Goal: Information Seeking & Learning: Learn about a topic

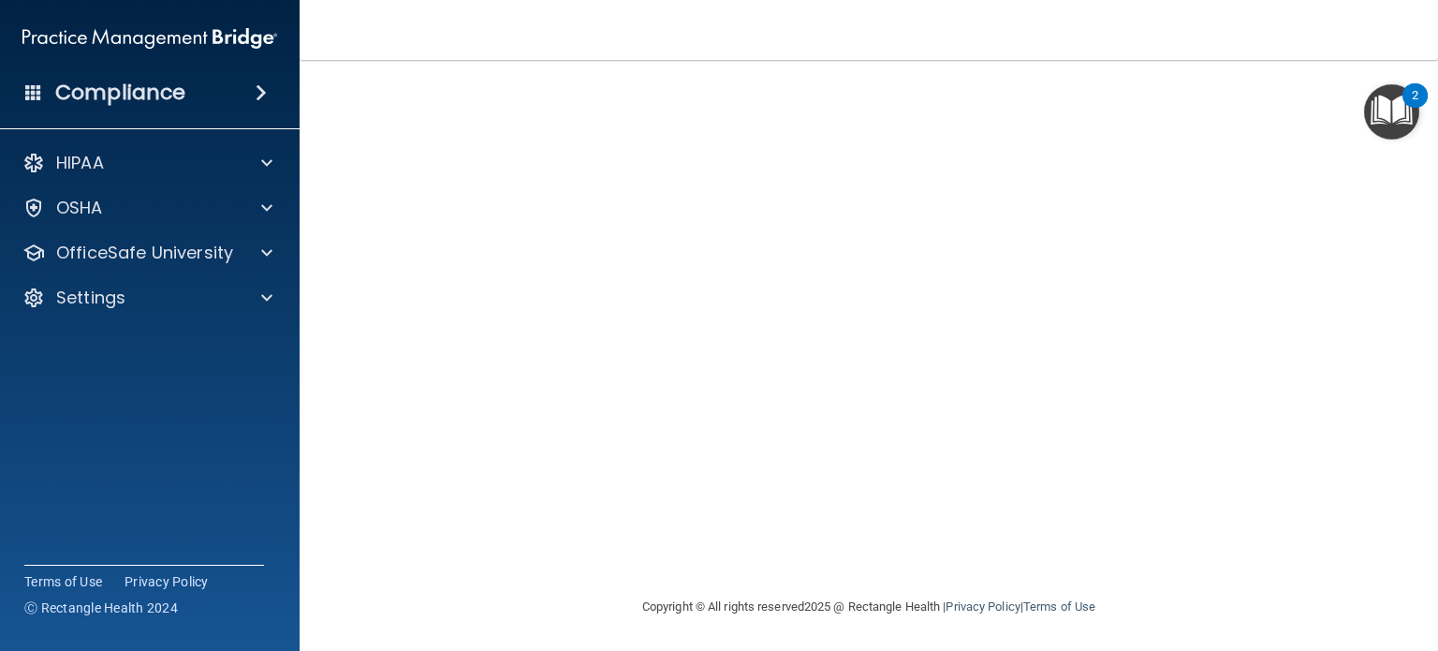
scroll to position [56, 0]
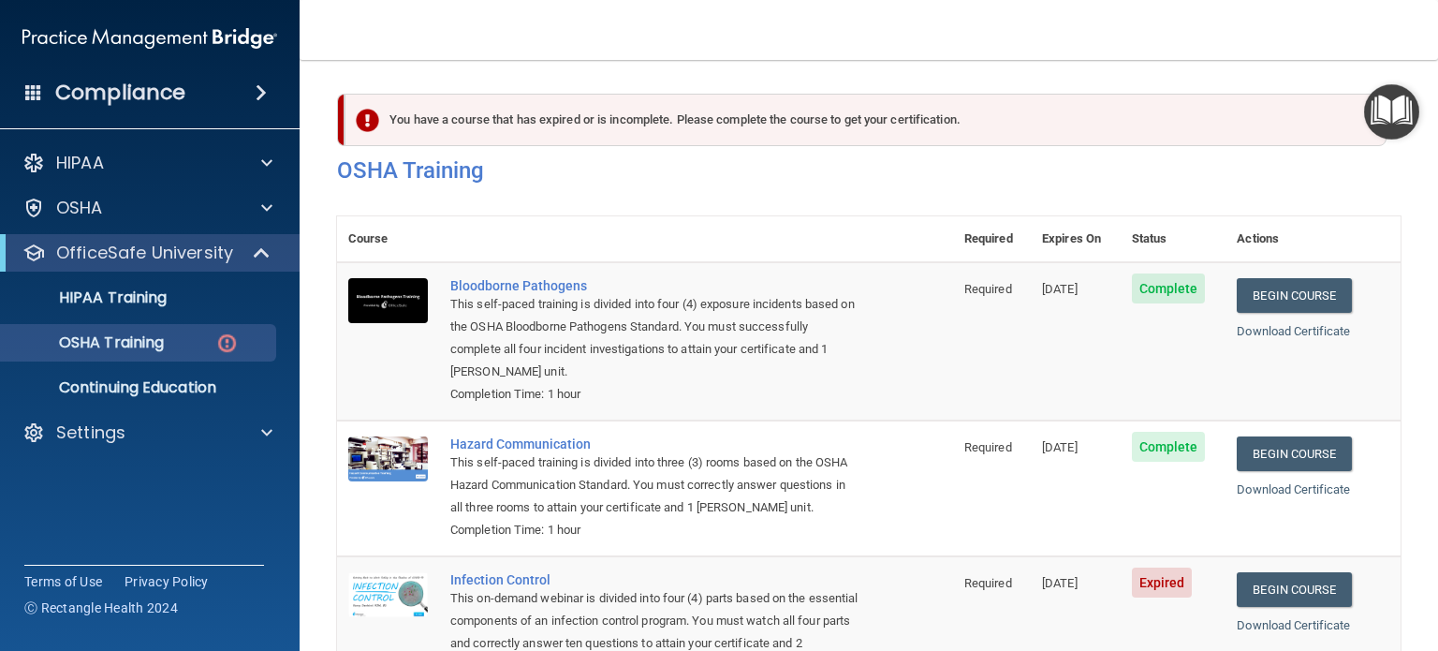
scroll to position [299, 0]
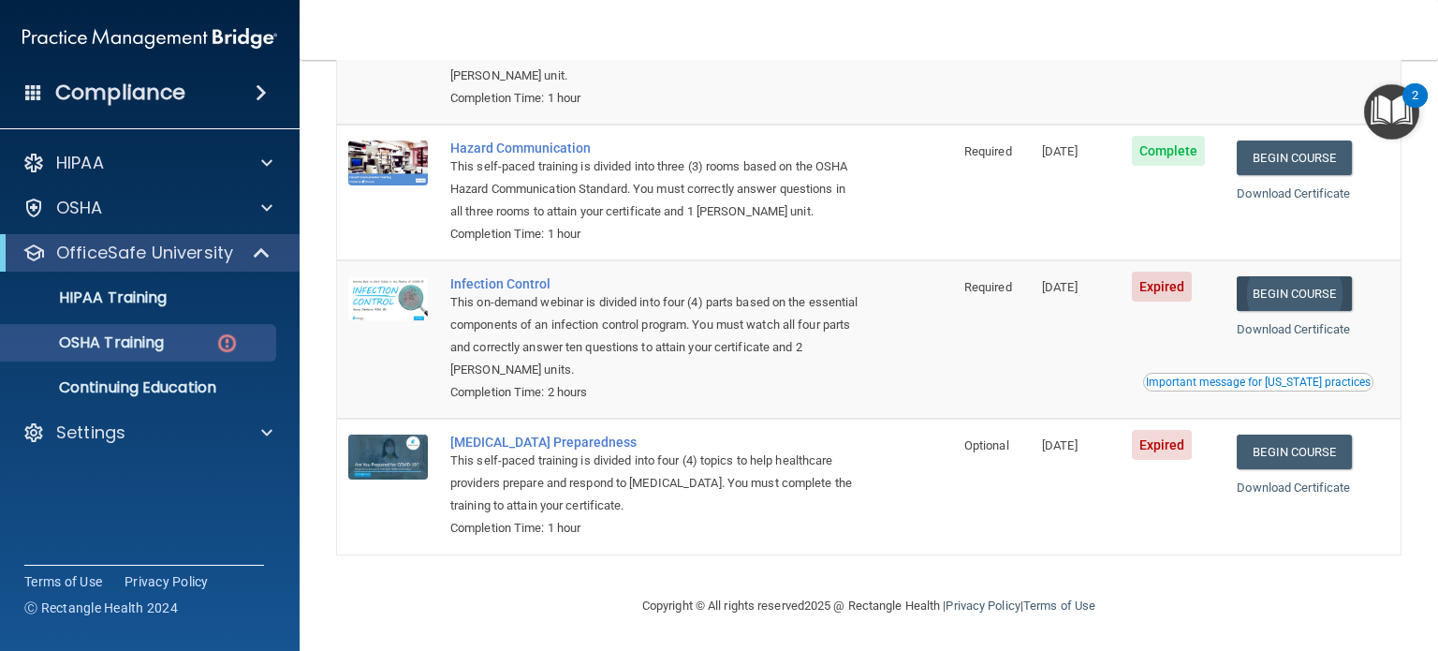
click at [1289, 294] on link "Begin Course" at bounding box center [1294, 293] width 114 height 35
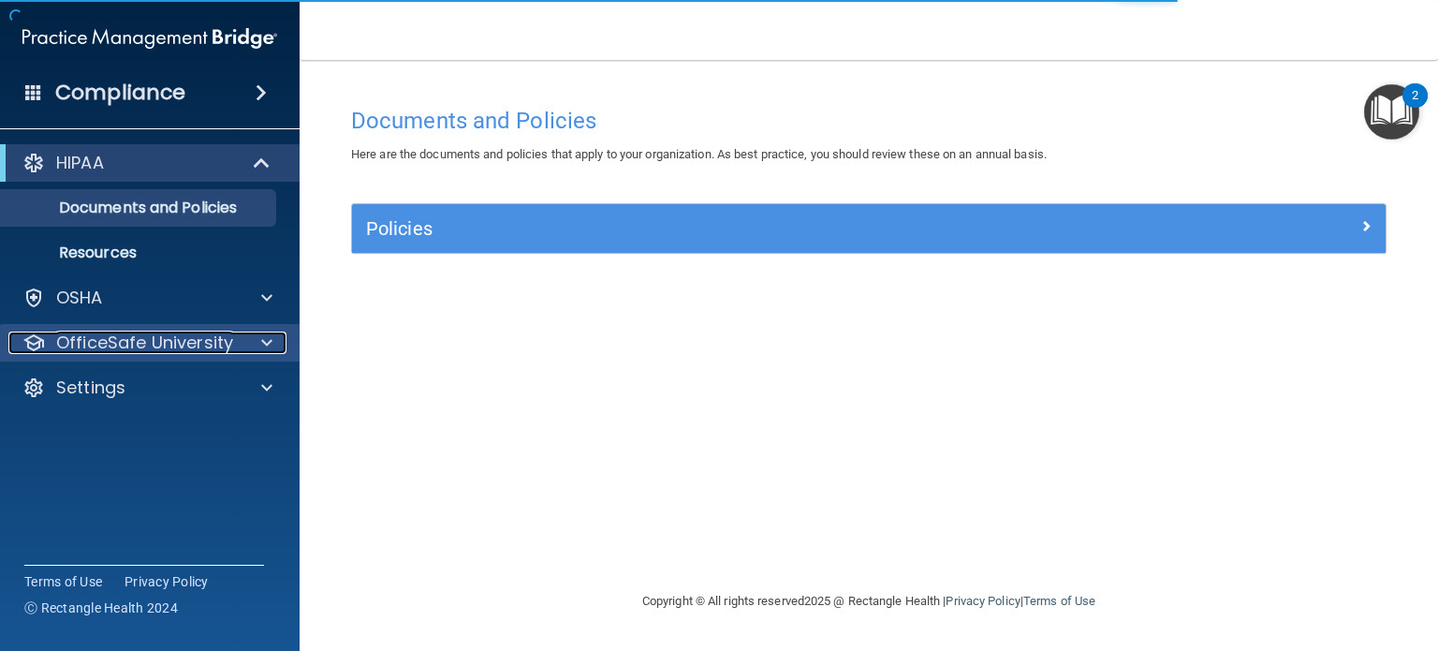
click at [146, 341] on p "OfficeSafe University" at bounding box center [144, 343] width 177 height 22
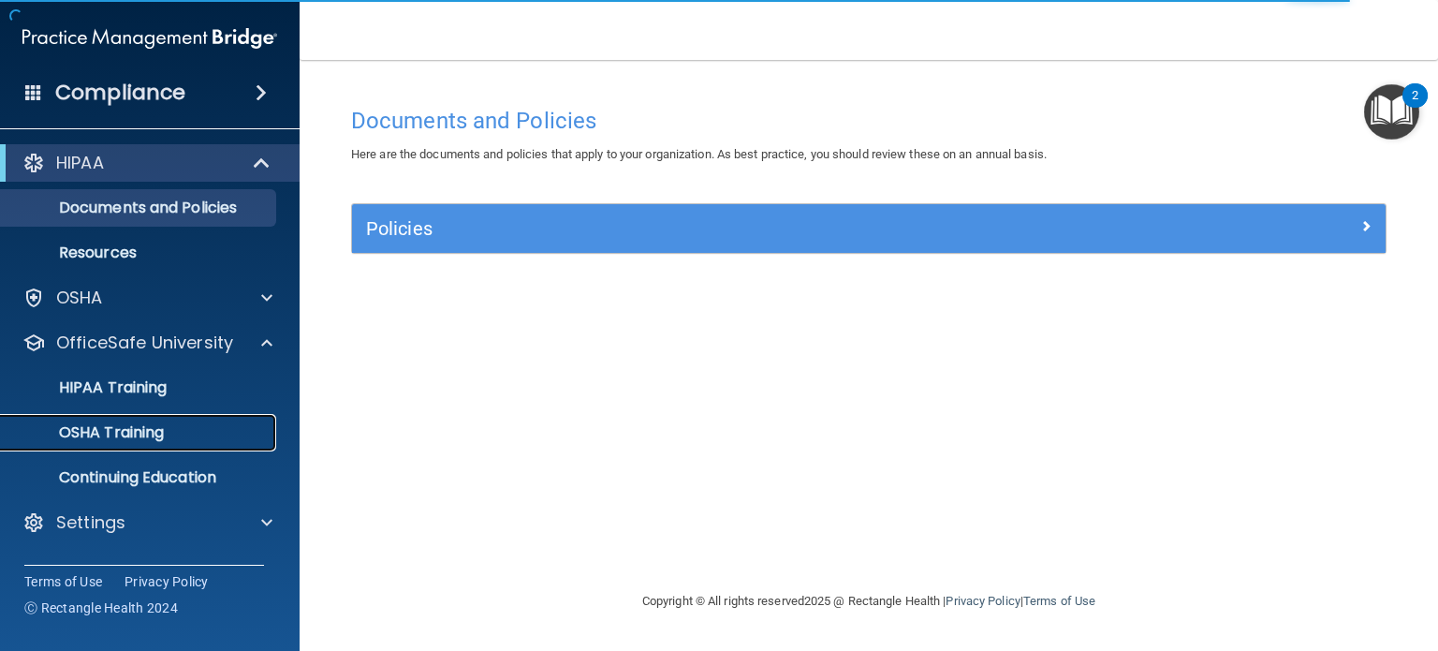
click at [112, 426] on p "OSHA Training" at bounding box center [88, 432] width 152 height 19
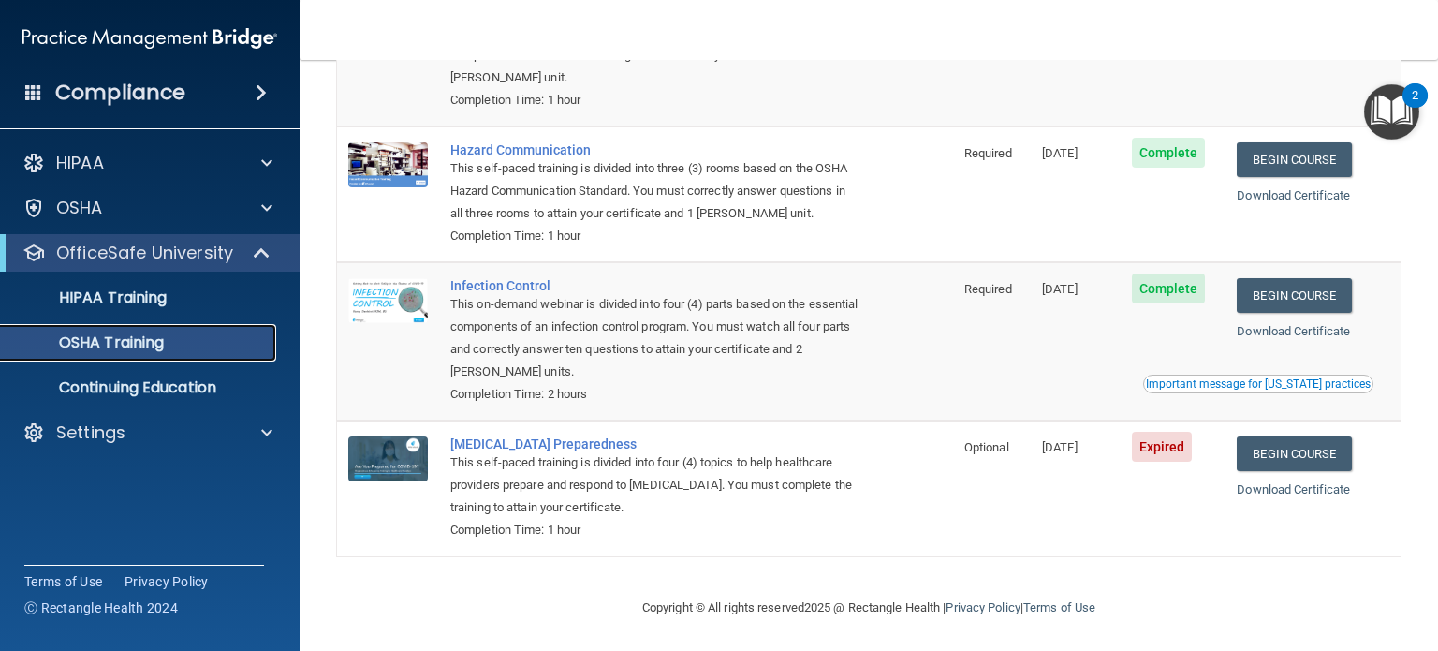
scroll to position [246, 0]
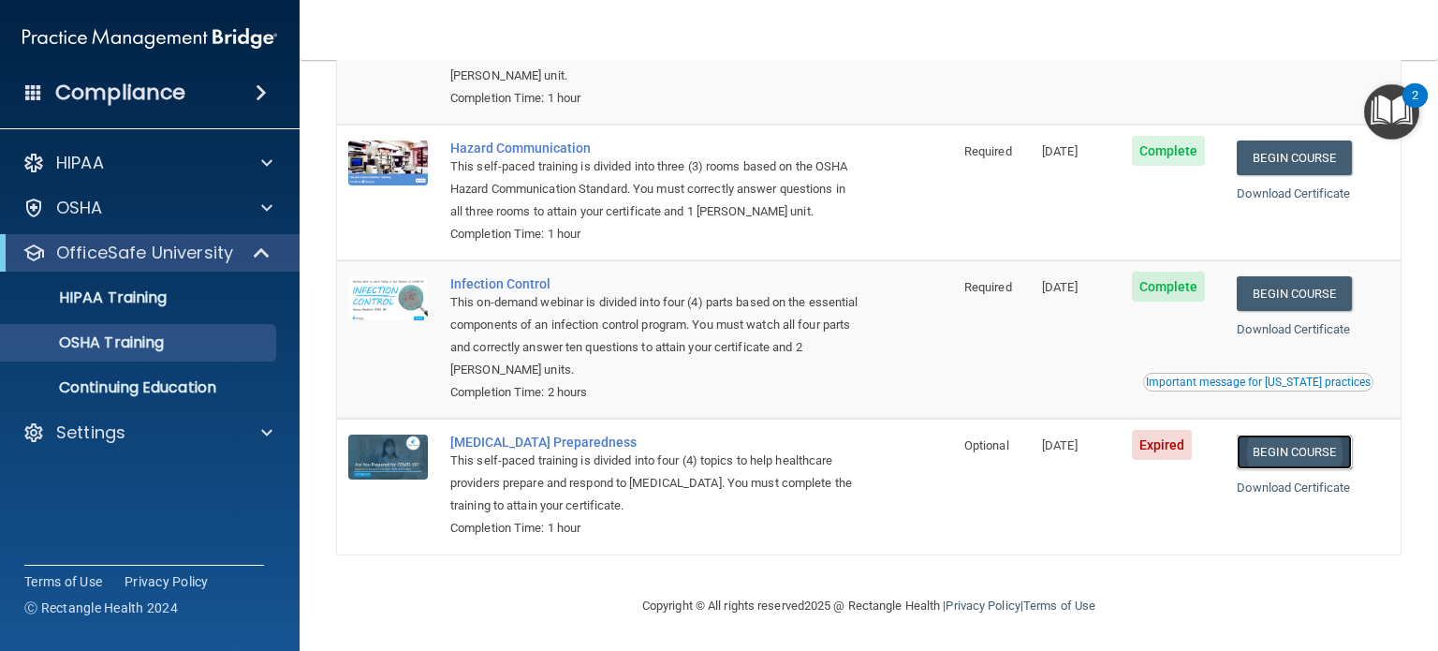
click at [1285, 459] on link "Begin Course" at bounding box center [1294, 452] width 114 height 35
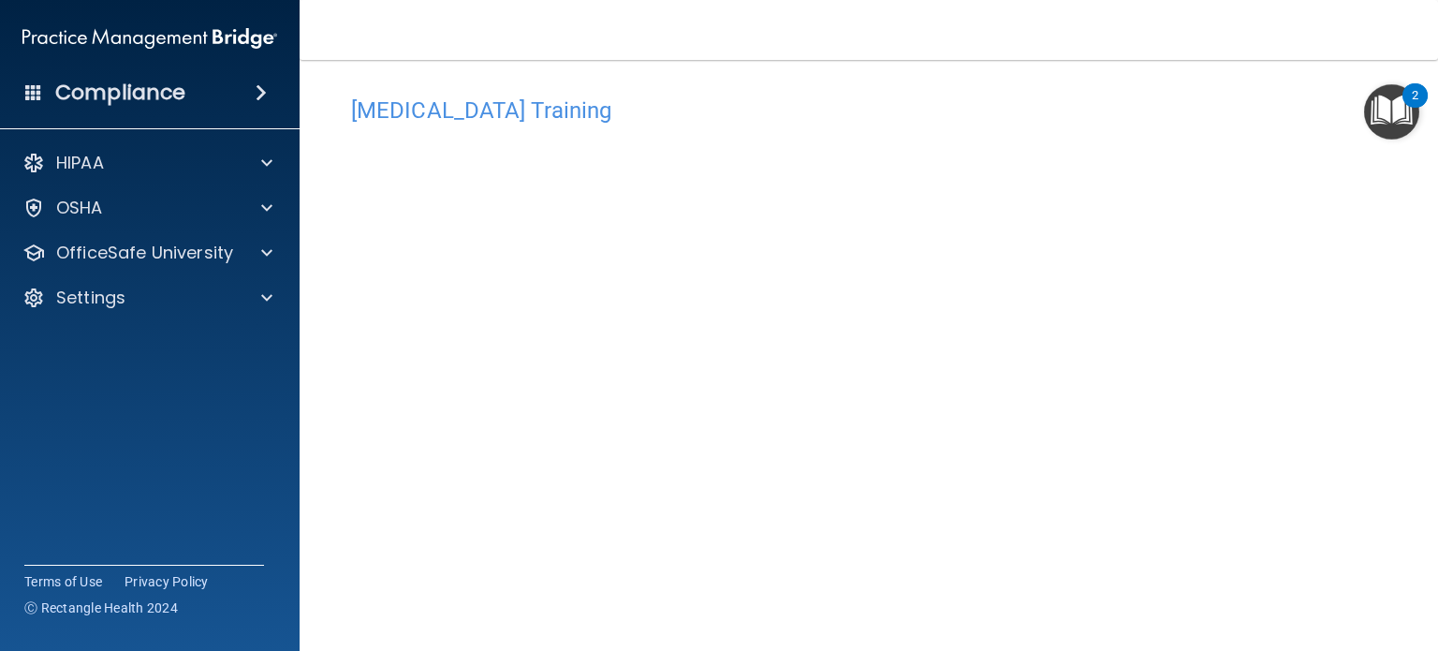
scroll to position [150, 0]
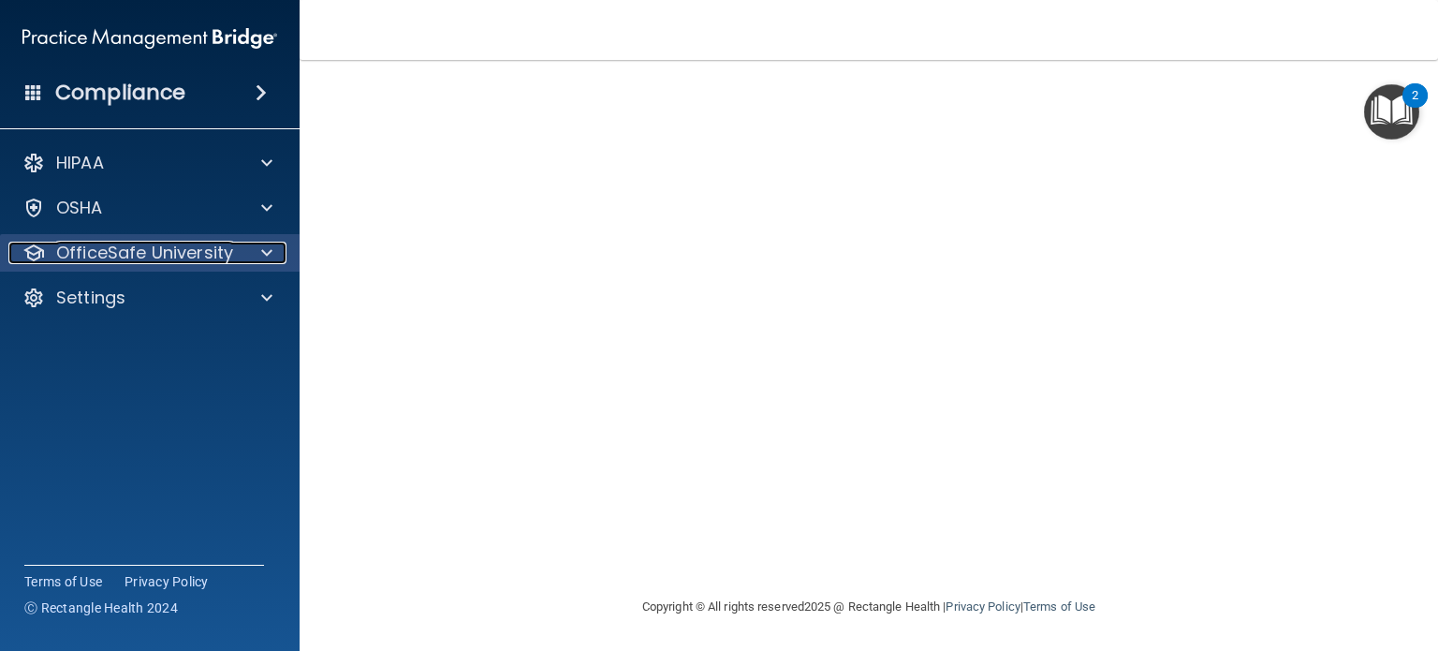
click at [90, 261] on p "OfficeSafe University" at bounding box center [144, 253] width 177 height 22
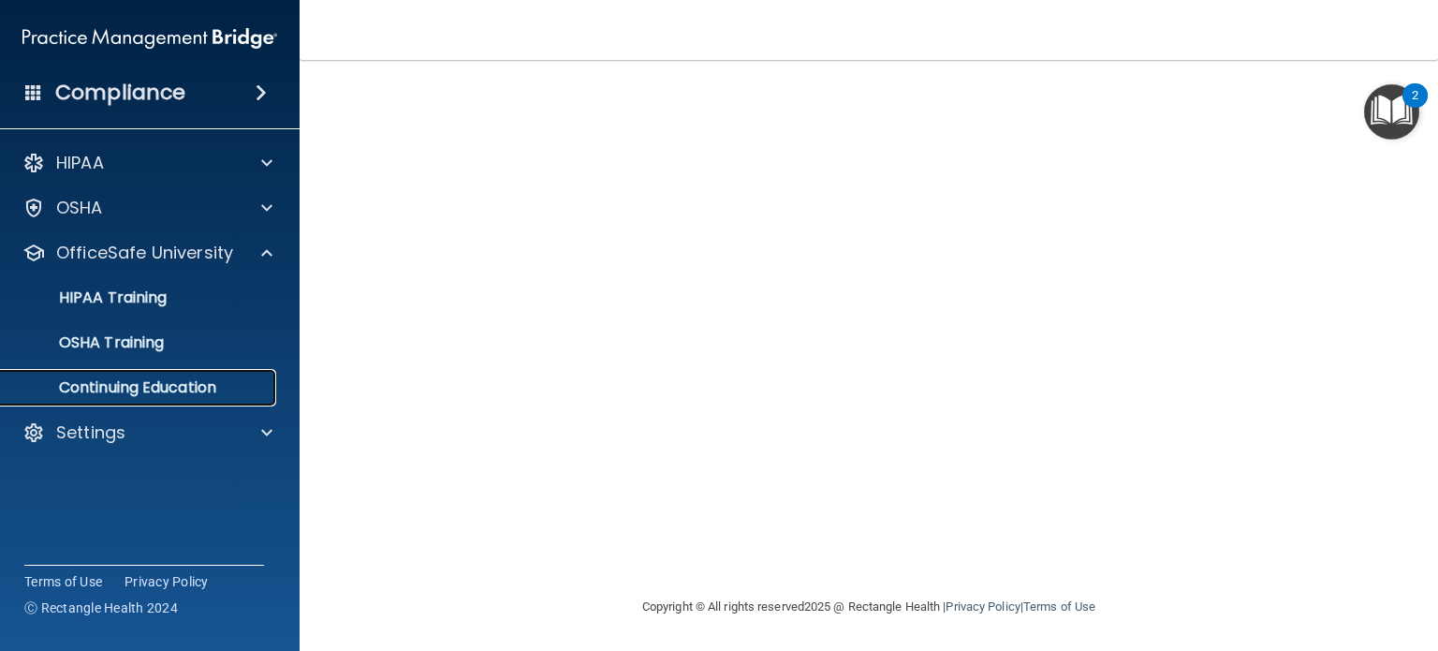
click at [104, 388] on p "Continuing Education" at bounding box center [140, 387] width 256 height 19
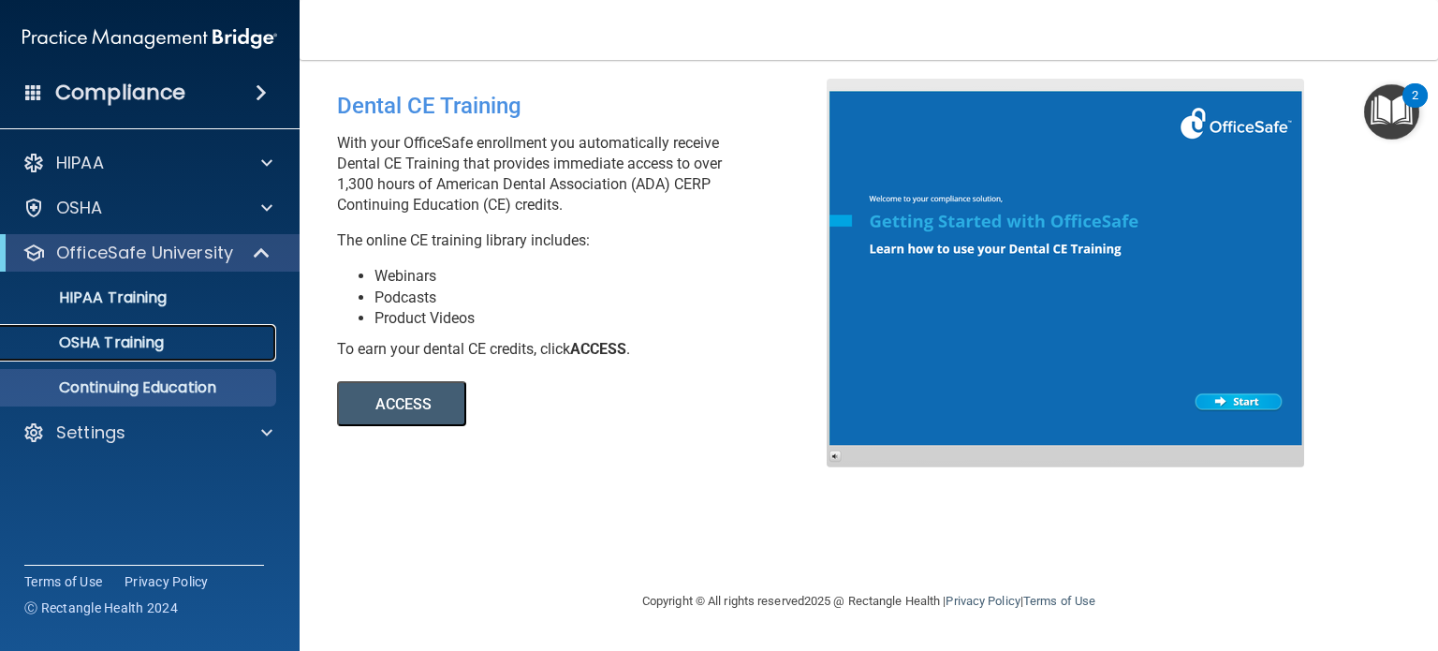
click at [163, 341] on p "OSHA Training" at bounding box center [88, 342] width 152 height 19
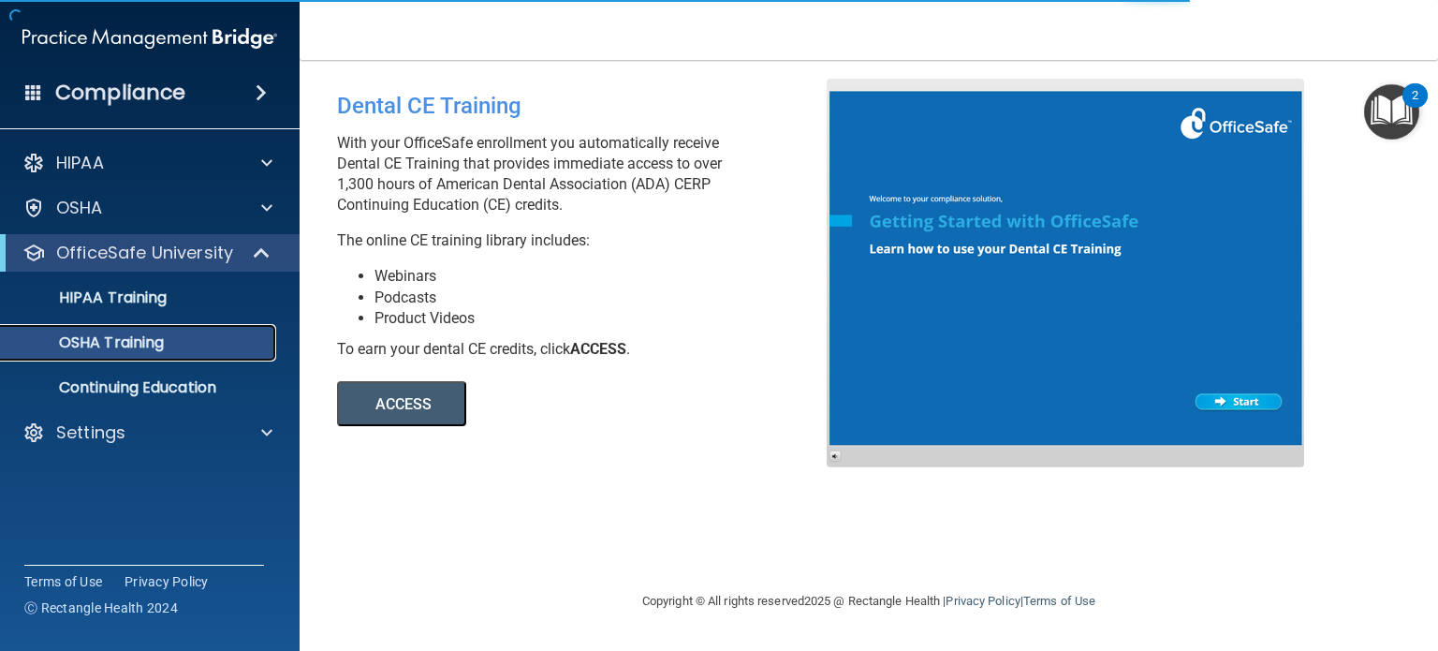
click at [86, 344] on p "OSHA Training" at bounding box center [88, 342] width 152 height 19
